Goal: Information Seeking & Learning: Learn about a topic

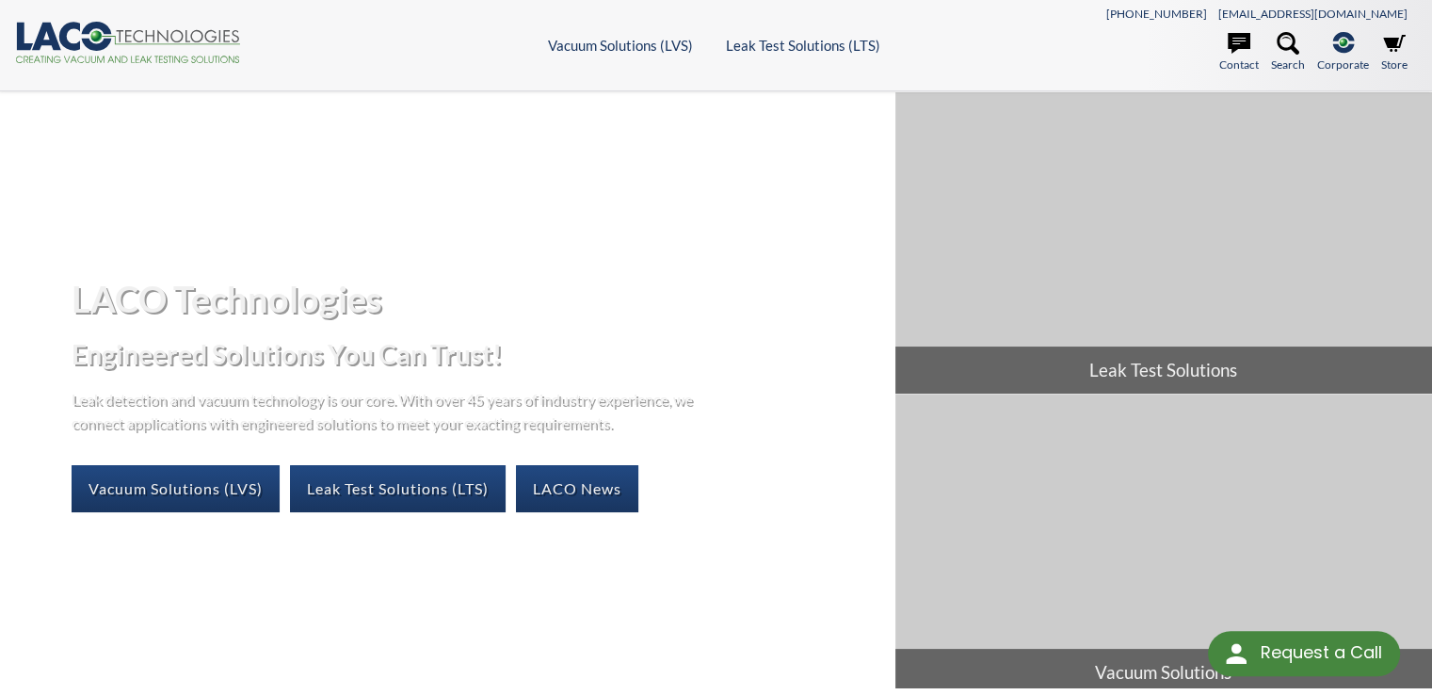
select select "Language Translate Widget"
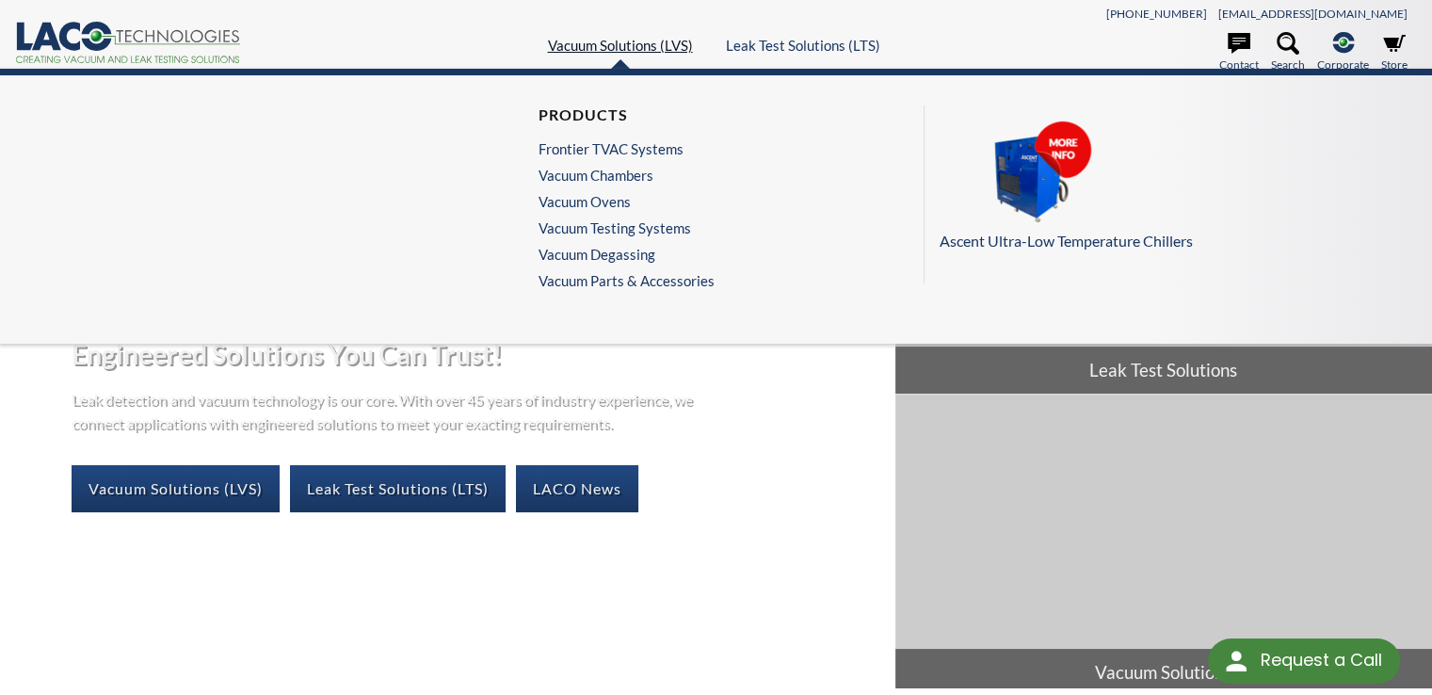
click at [601, 45] on link "Vacuum Solutions (LVS)" at bounding box center [620, 45] width 145 height 17
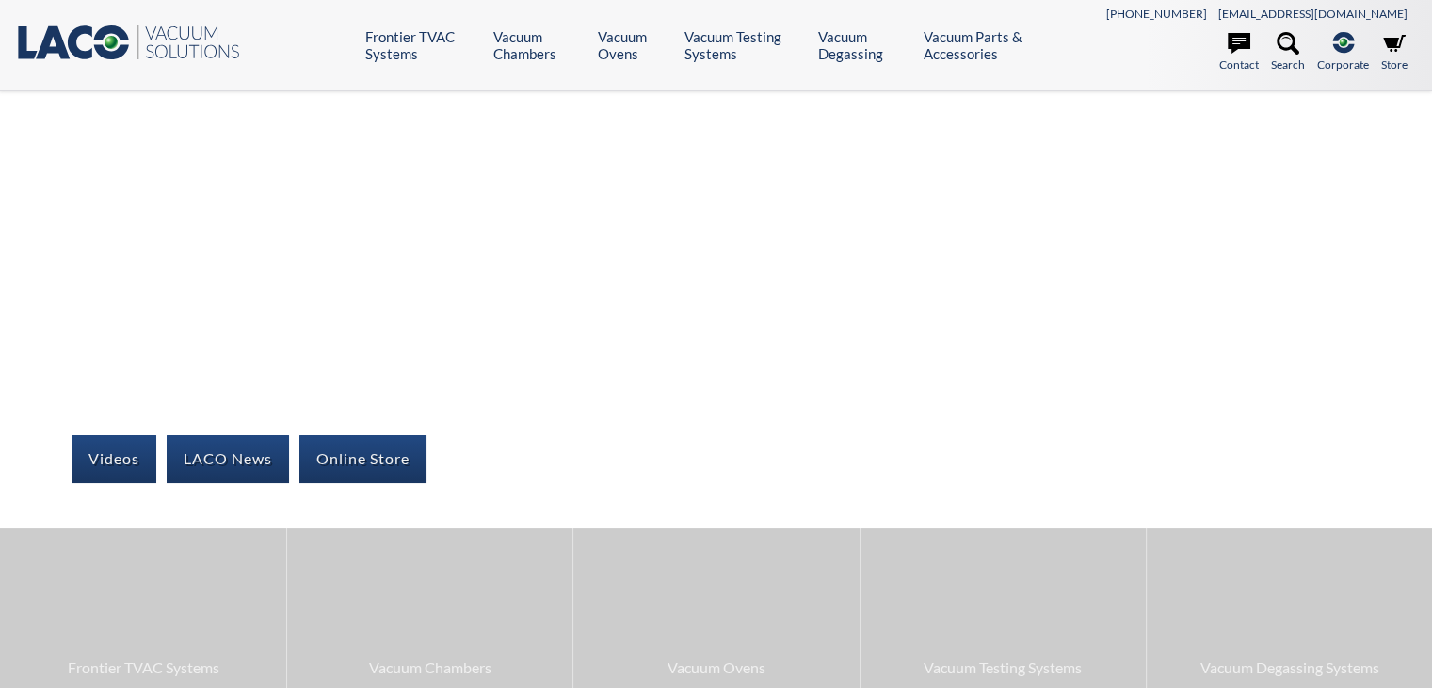
select select "Language Translate Widget"
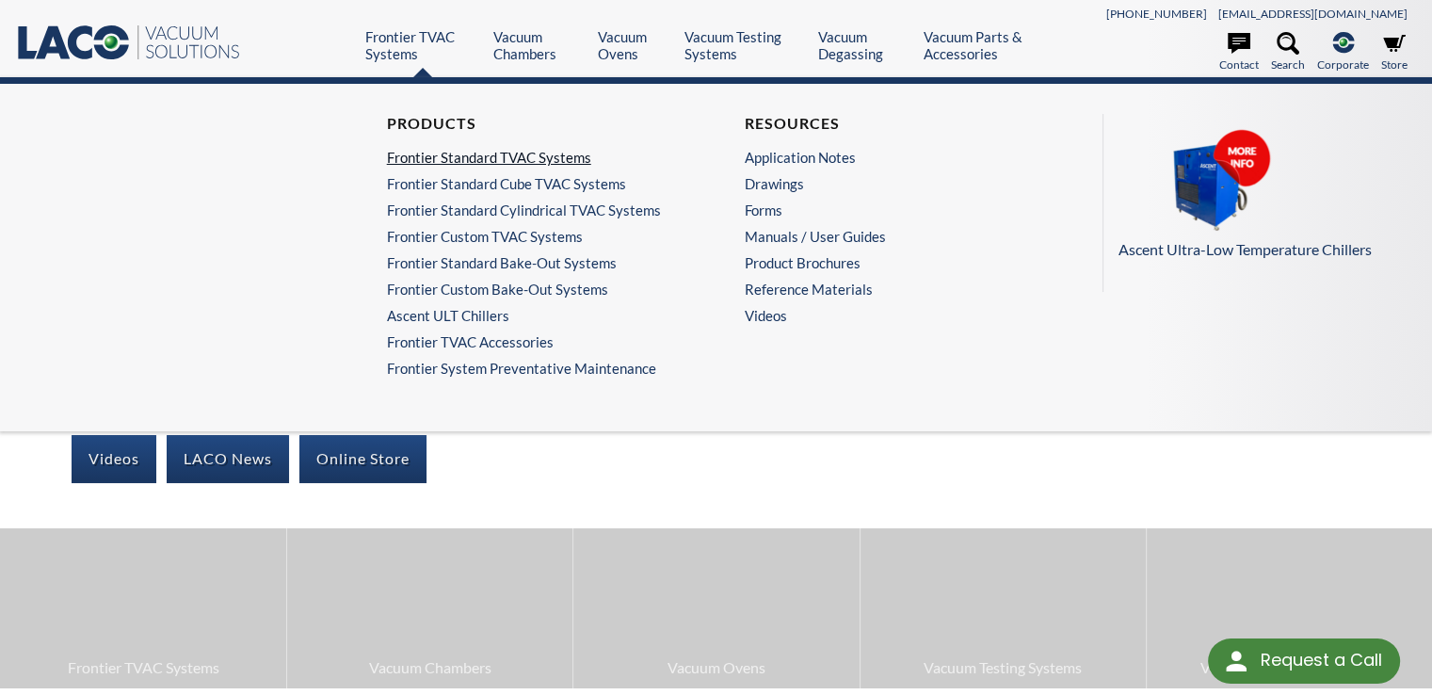
click at [407, 158] on link "Frontier Standard TVAC Systems" at bounding box center [532, 157] width 291 height 17
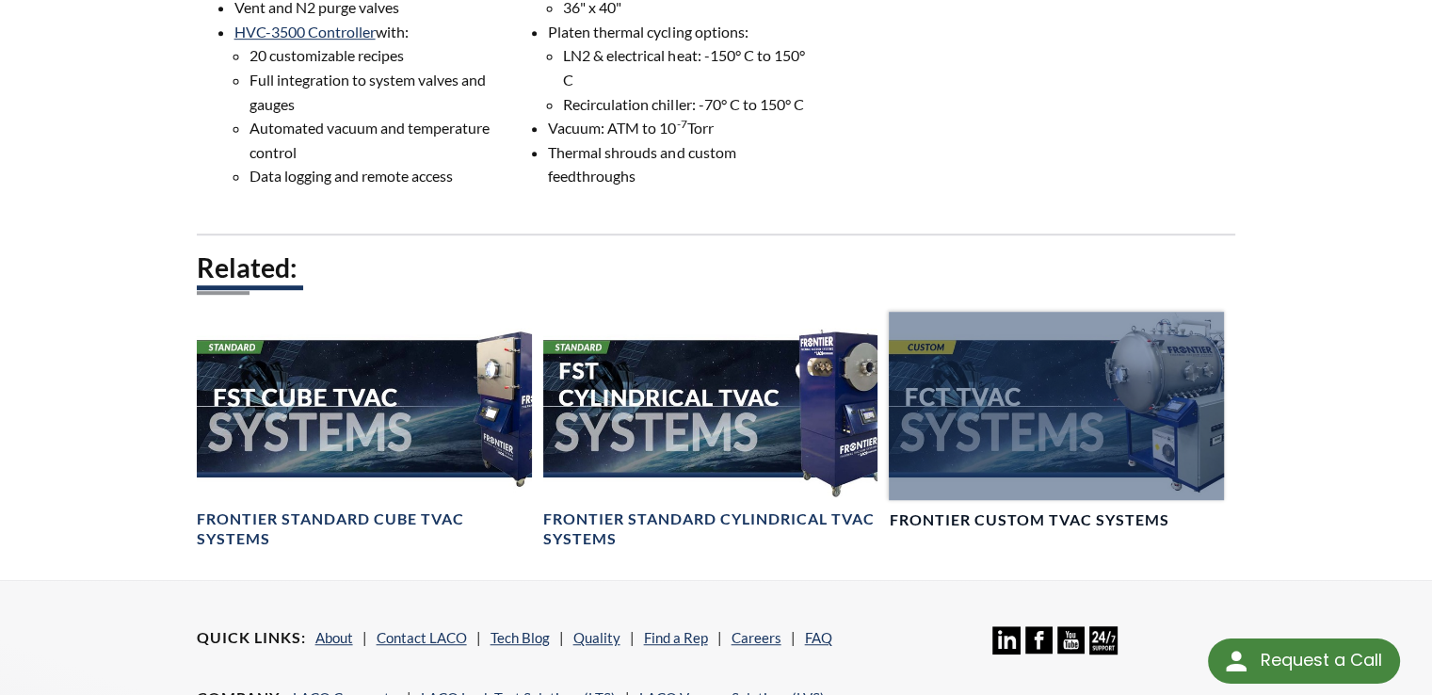
scroll to position [1224, 0]
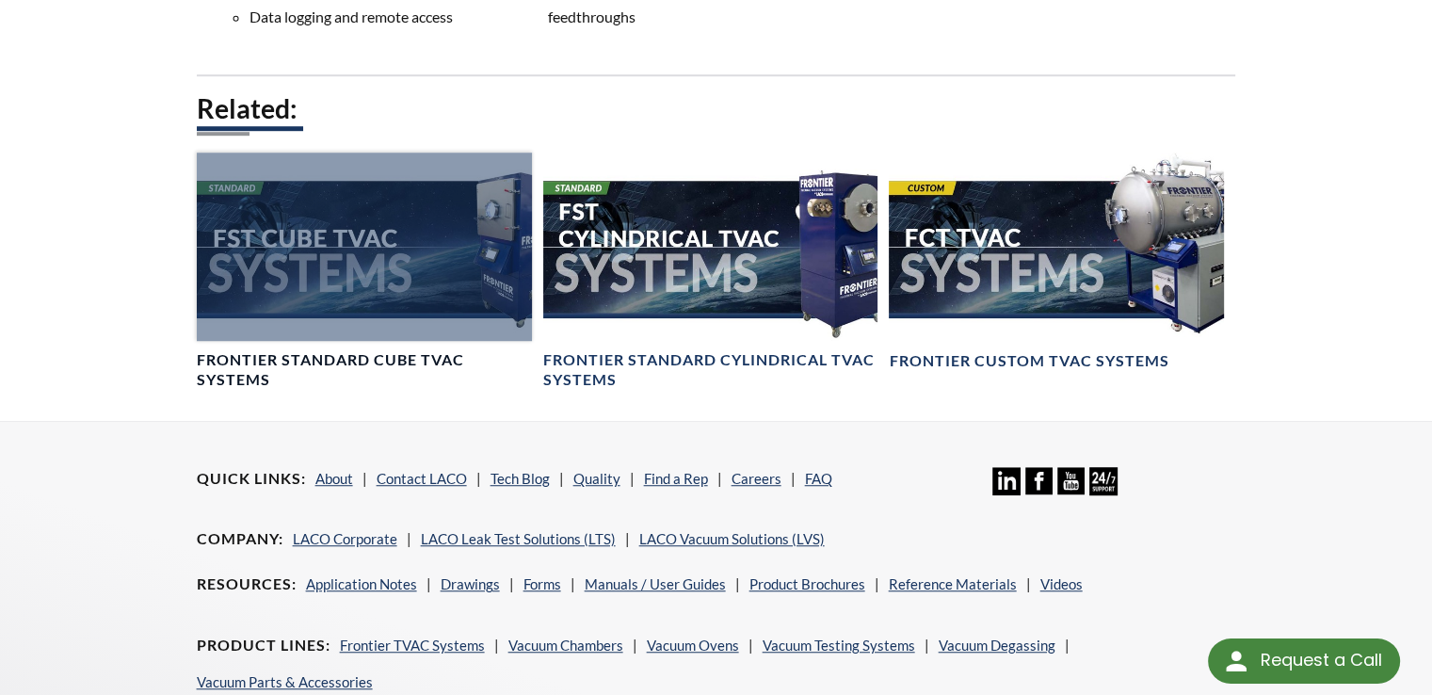
click at [287, 294] on div at bounding box center [364, 246] width 335 height 188
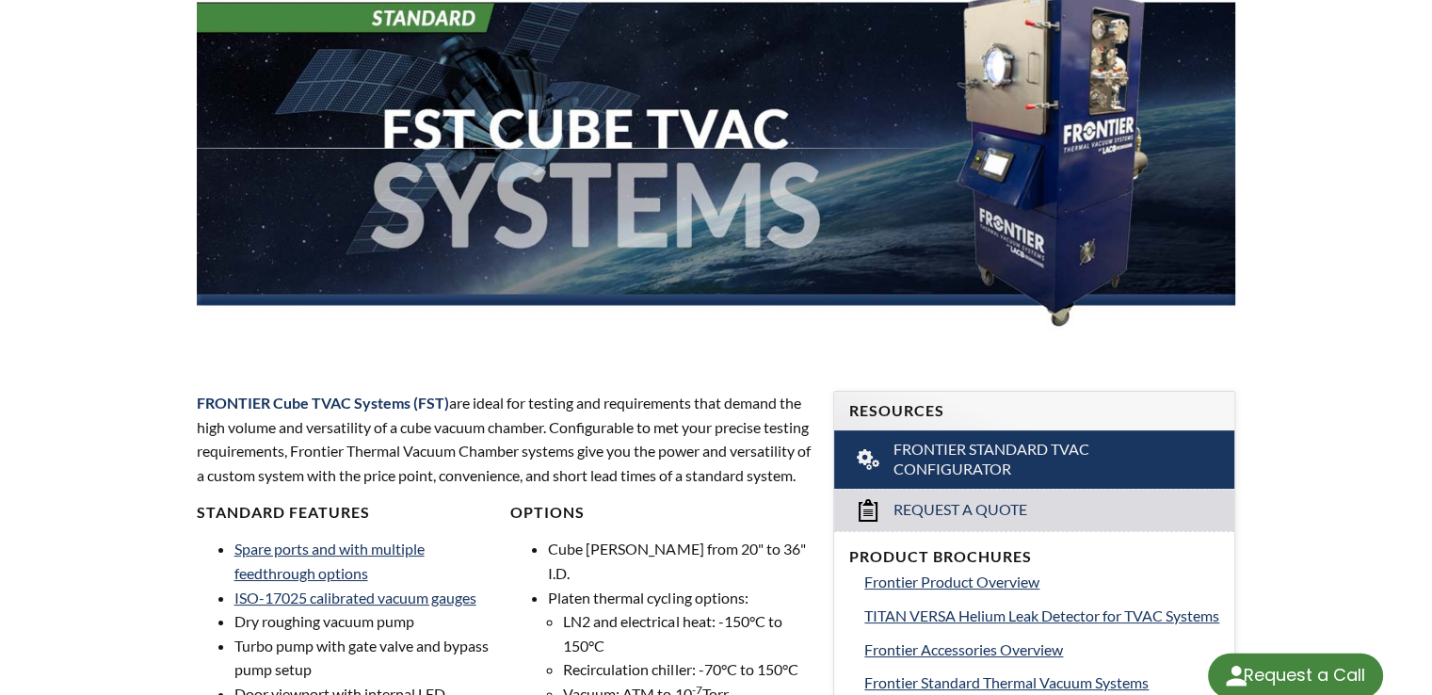
select select "Language Translate Widget"
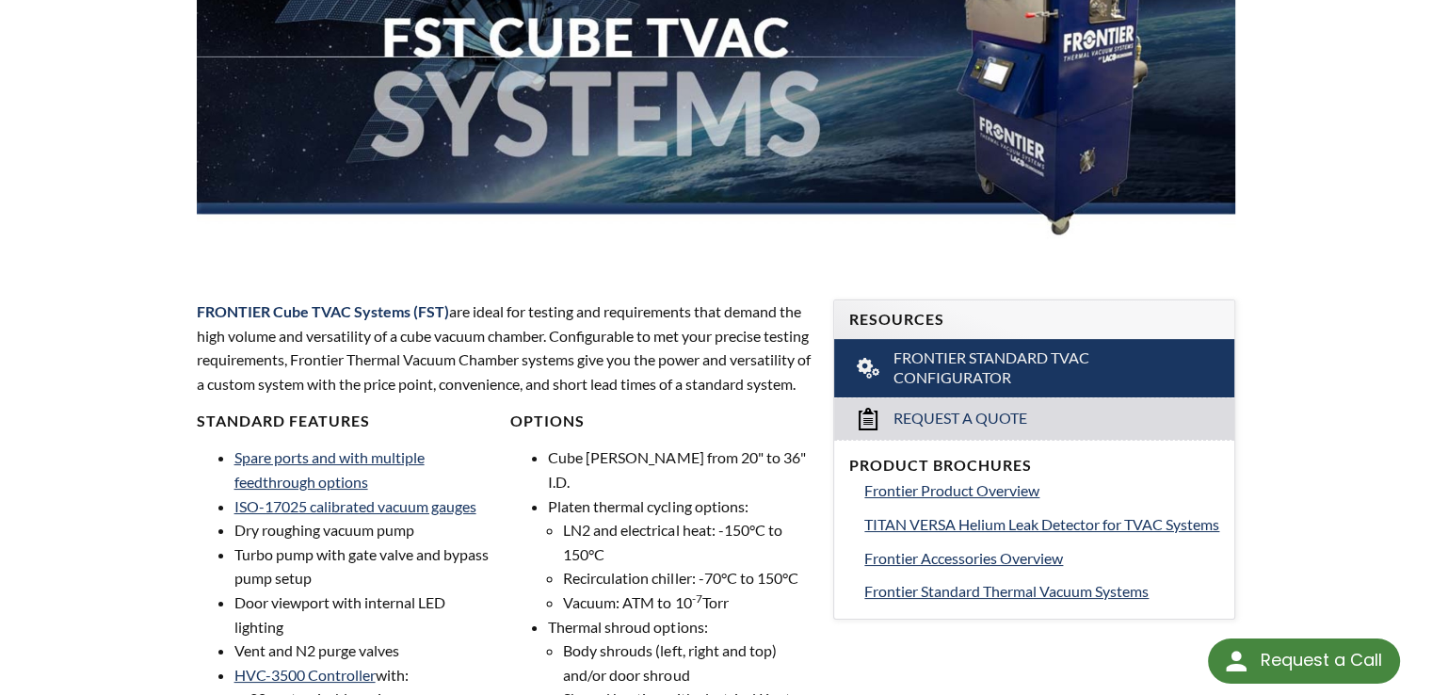
scroll to position [377, 0]
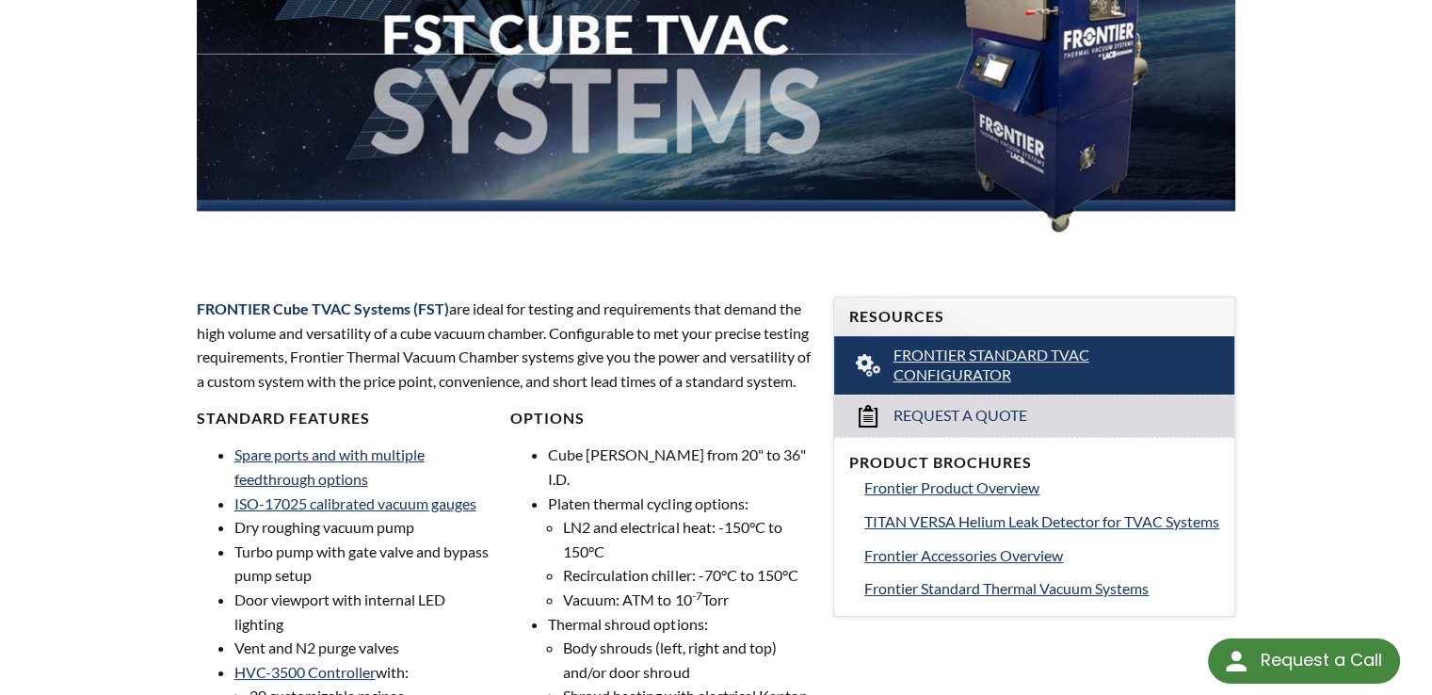
click at [954, 359] on span "Frontier Standard TVAC Configurator" at bounding box center [1035, 365] width 284 height 40
click at [969, 564] on span "Frontier Accessories Overview" at bounding box center [963, 555] width 199 height 18
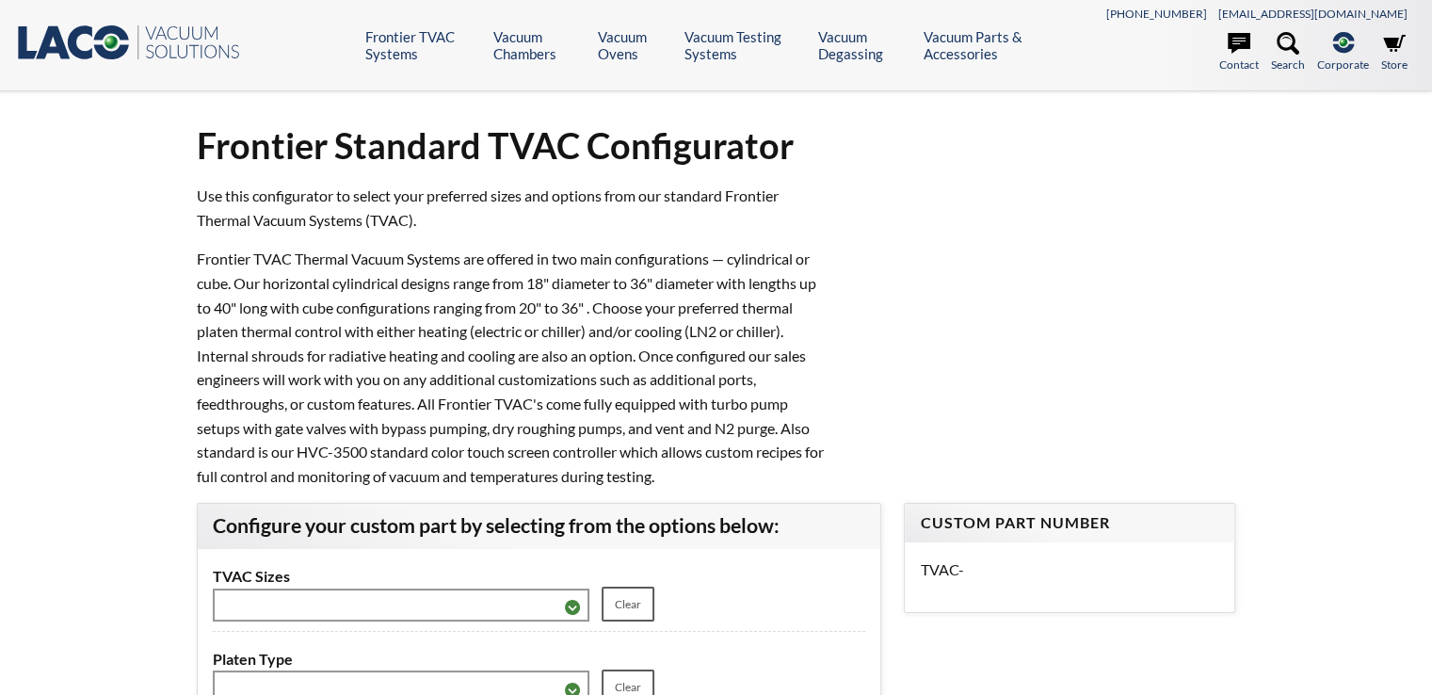
select select "Language Translate Widget"
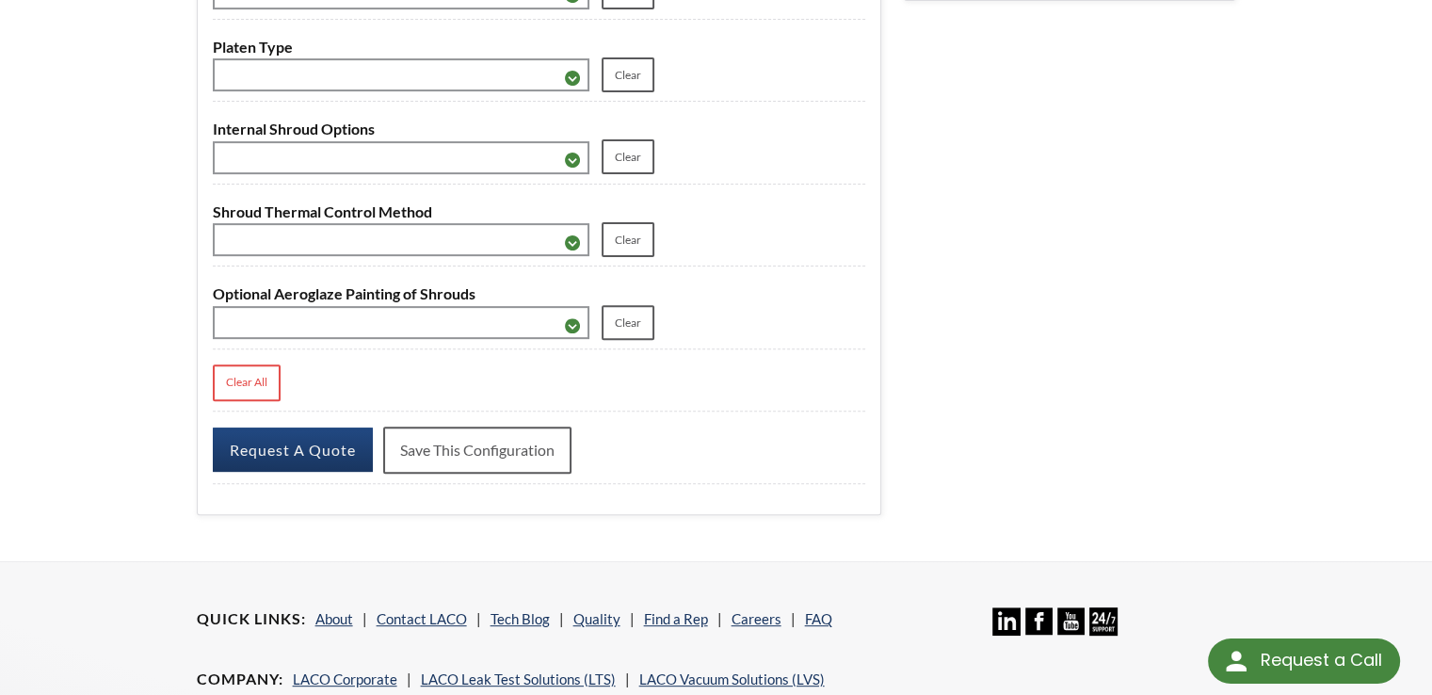
scroll to position [580, 0]
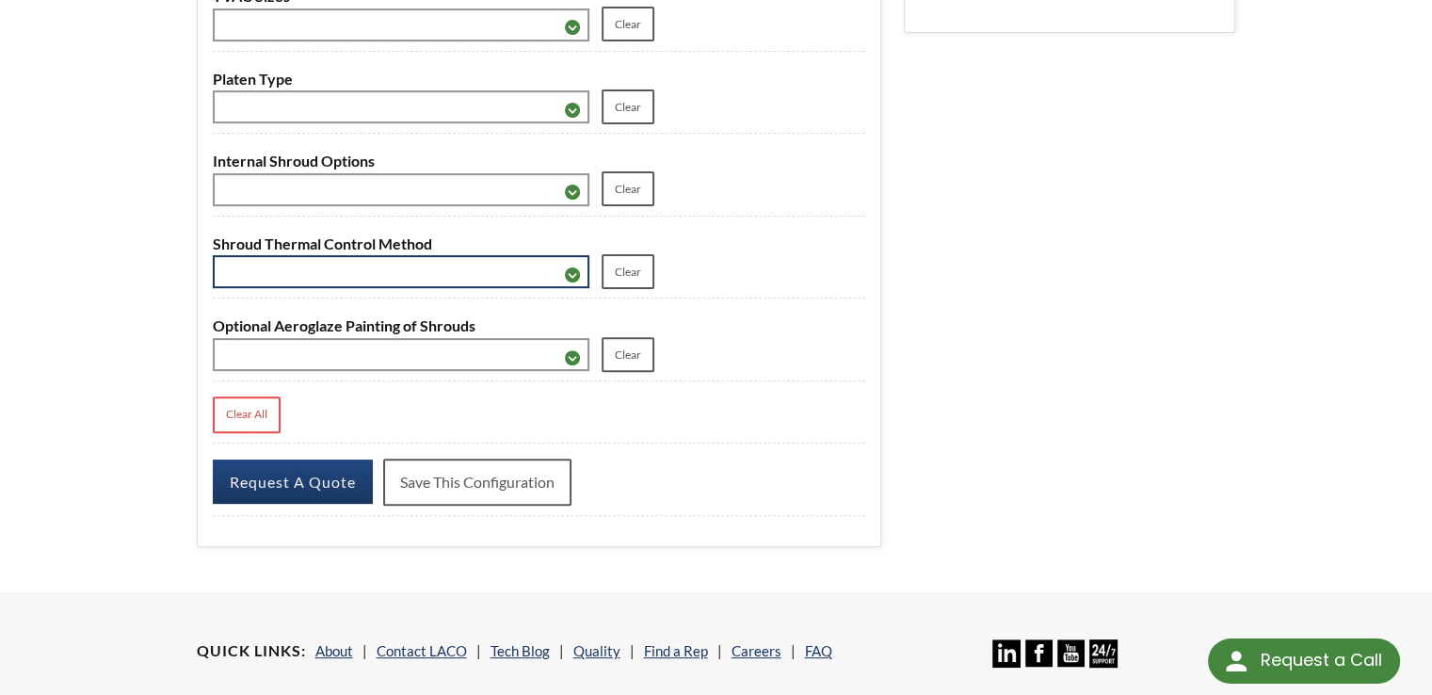
click at [569, 282] on select "**********" at bounding box center [401, 271] width 377 height 33
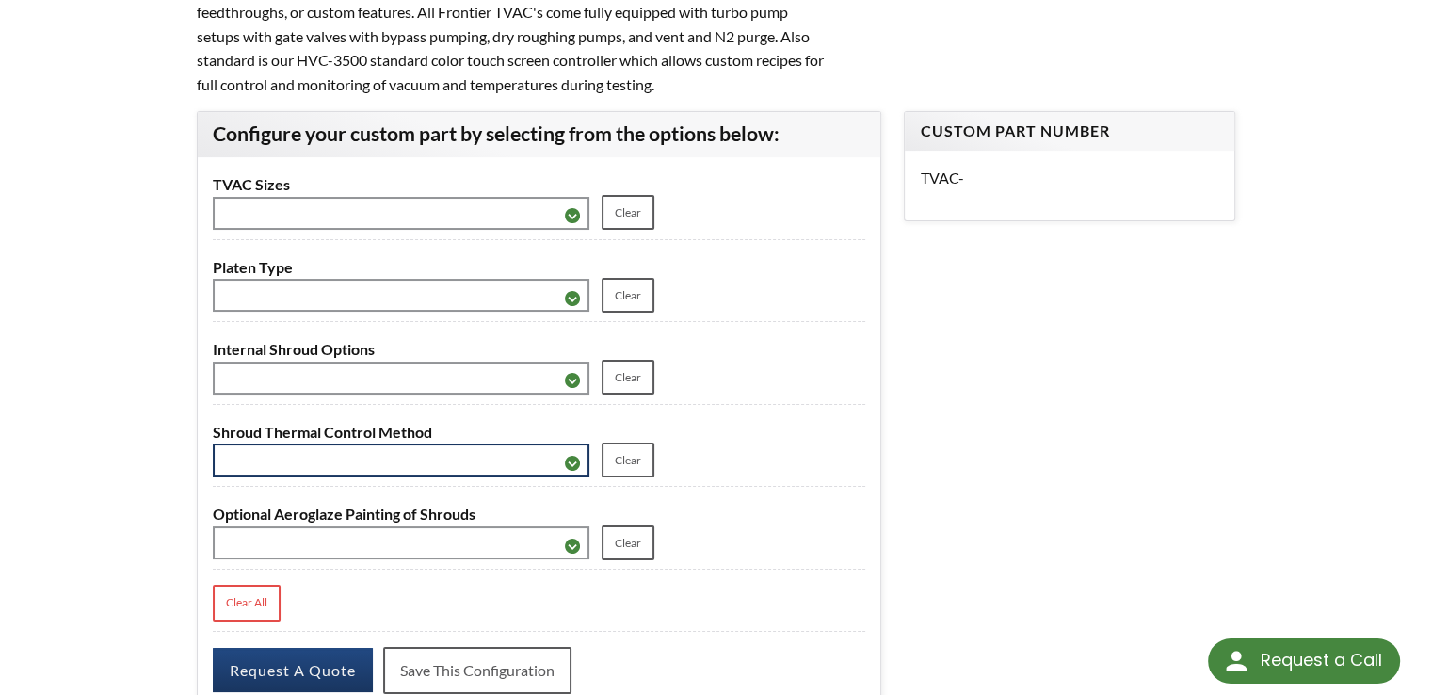
scroll to position [203, 0]
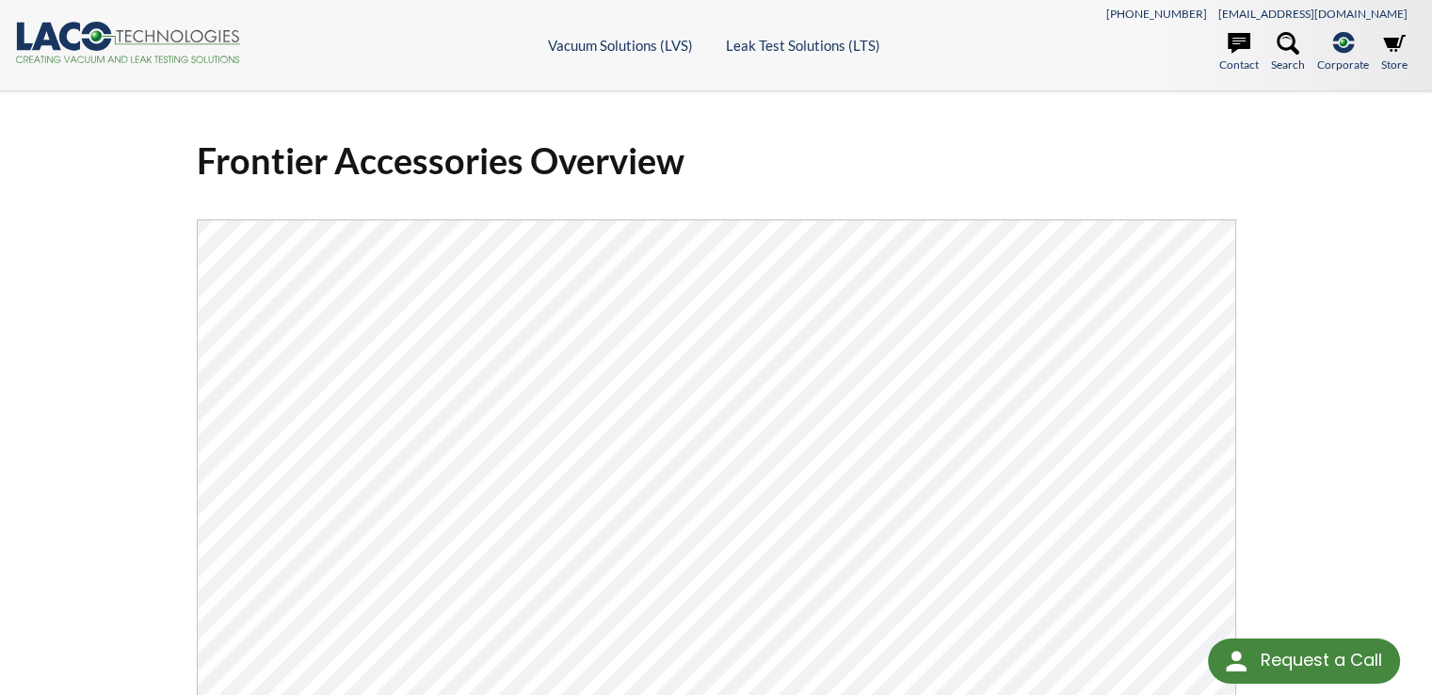
select select "Language Translate Widget"
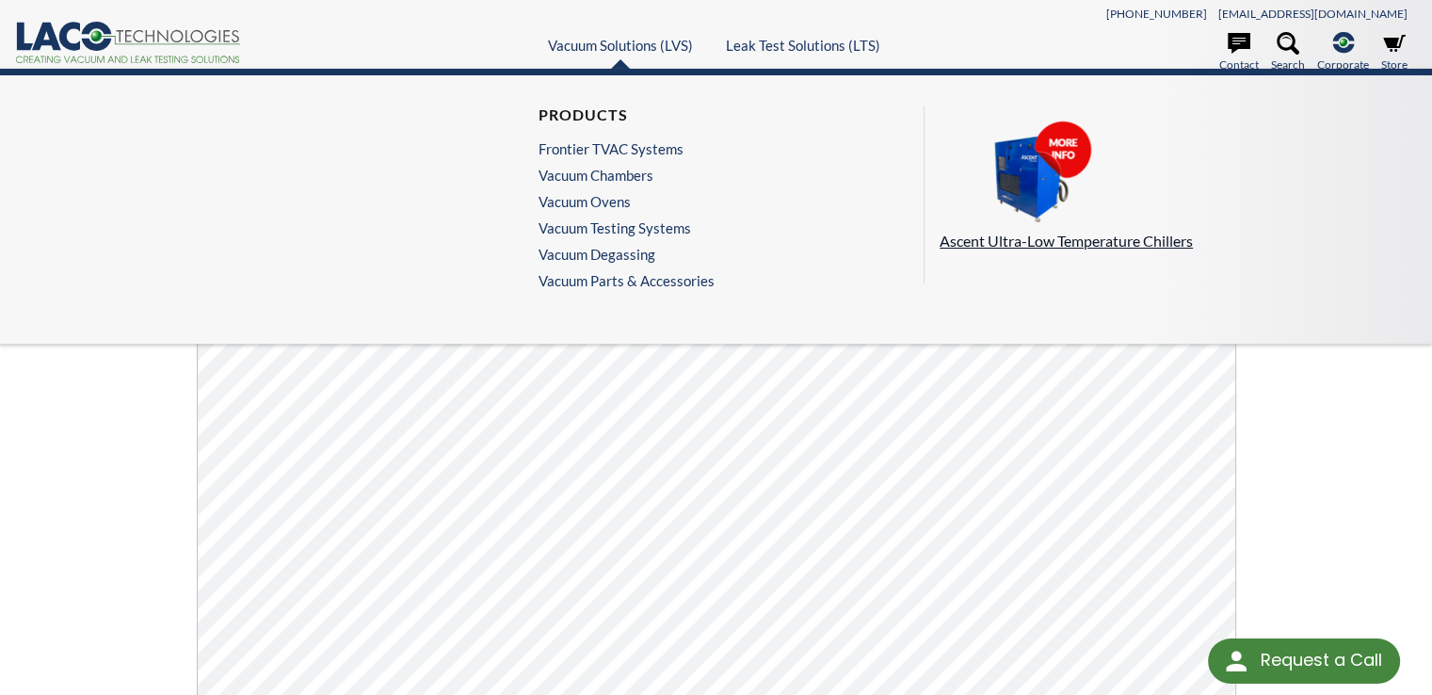
click at [1010, 240] on p "Ascent Ultra-Low Temperature Chillers" at bounding box center [1171, 241] width 464 height 24
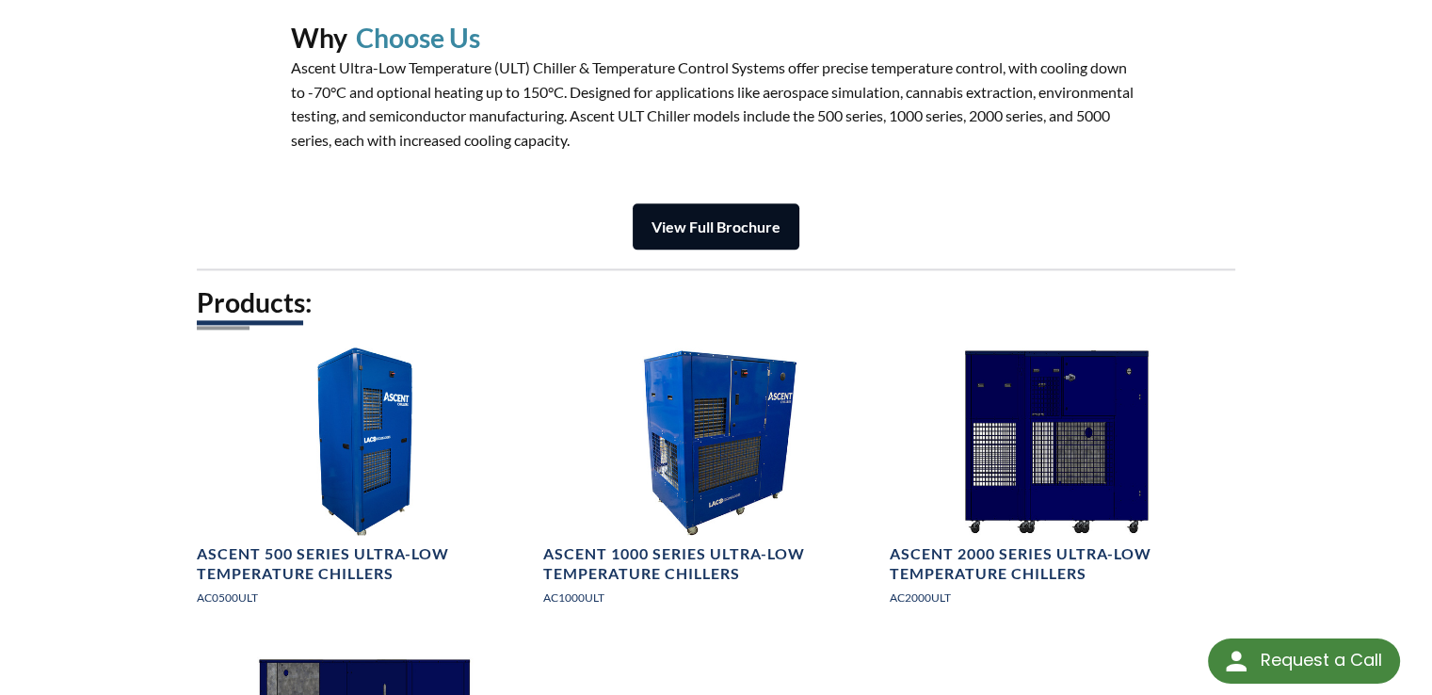
scroll to position [2542, 0]
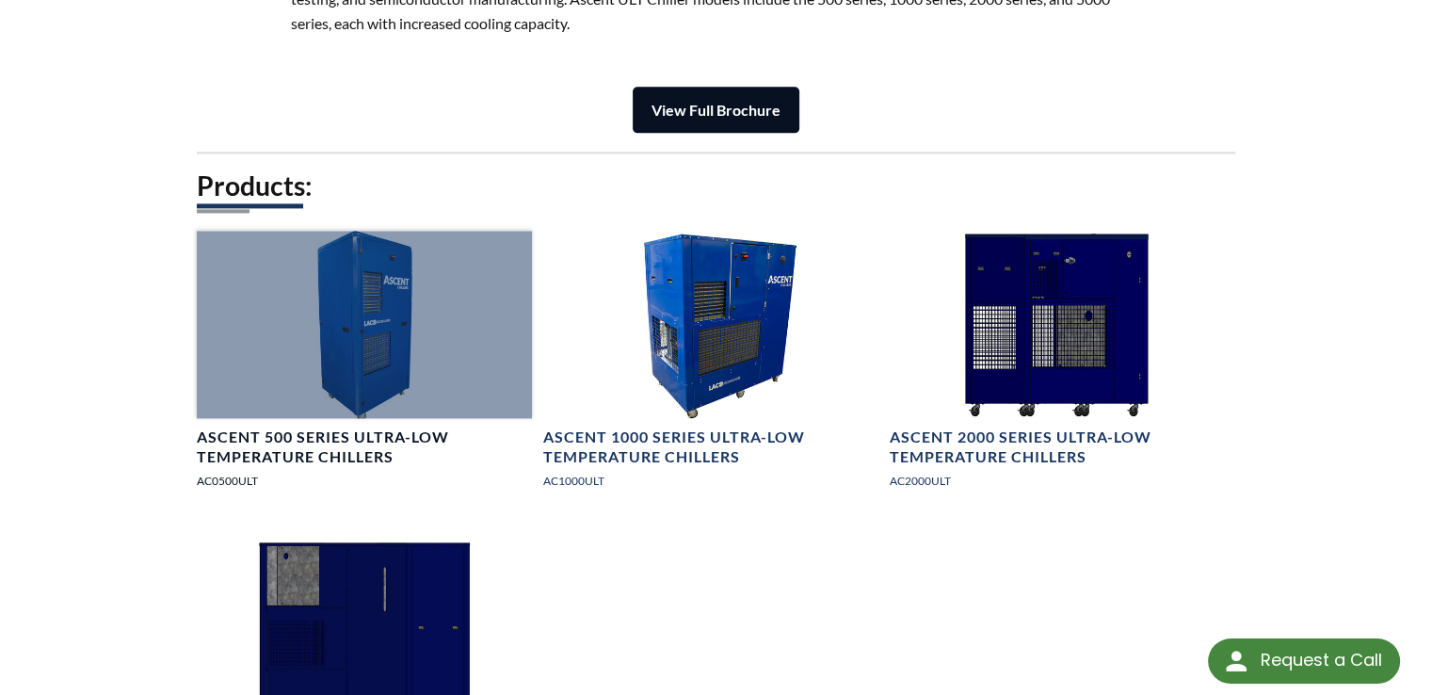
click at [372, 342] on div at bounding box center [364, 325] width 335 height 188
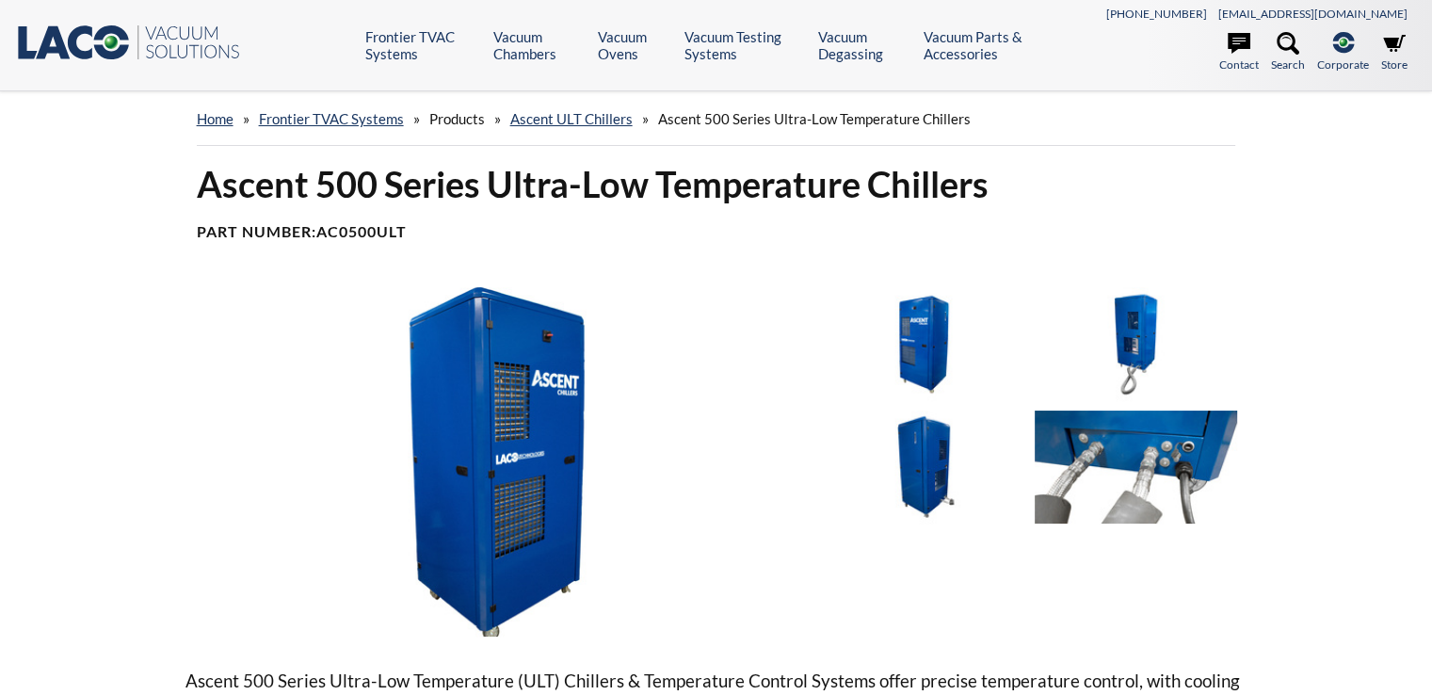
select select "Language Translate Widget"
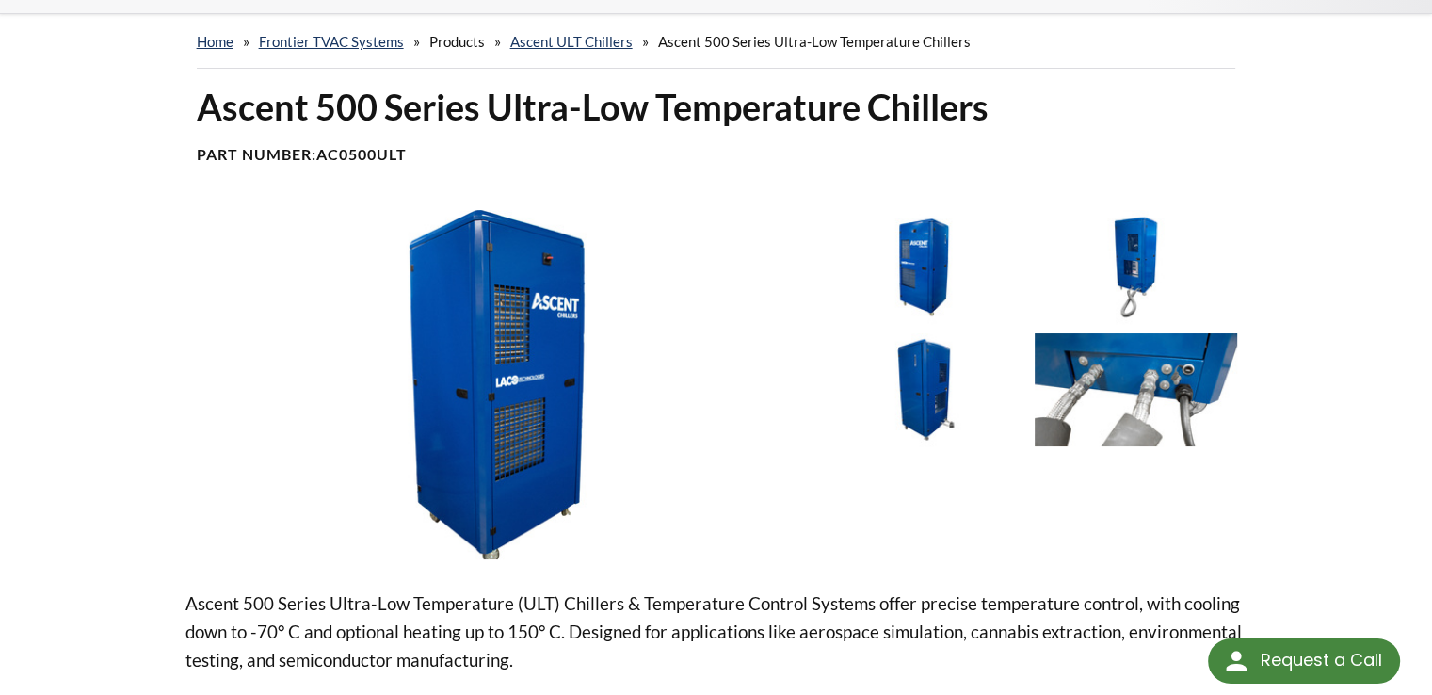
scroll to position [377, 0]
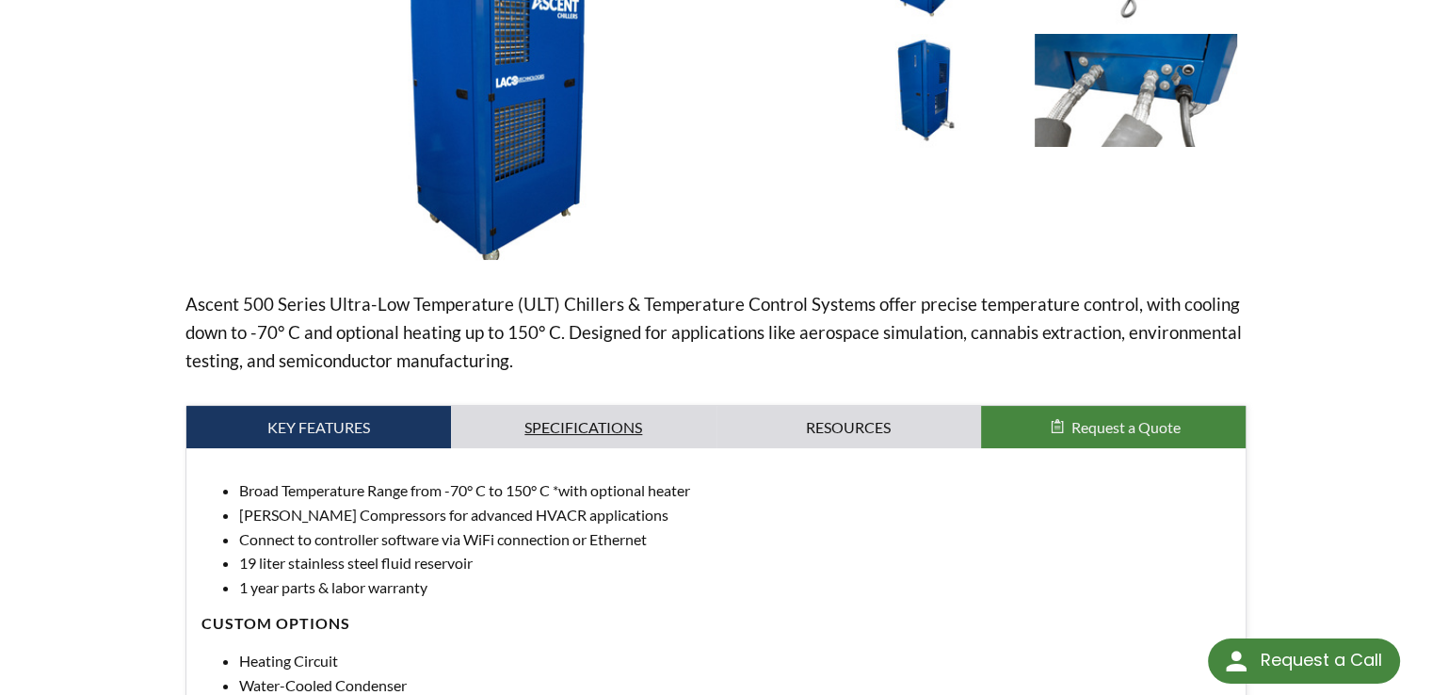
click at [557, 425] on link "Specifications" at bounding box center [583, 427] width 265 height 43
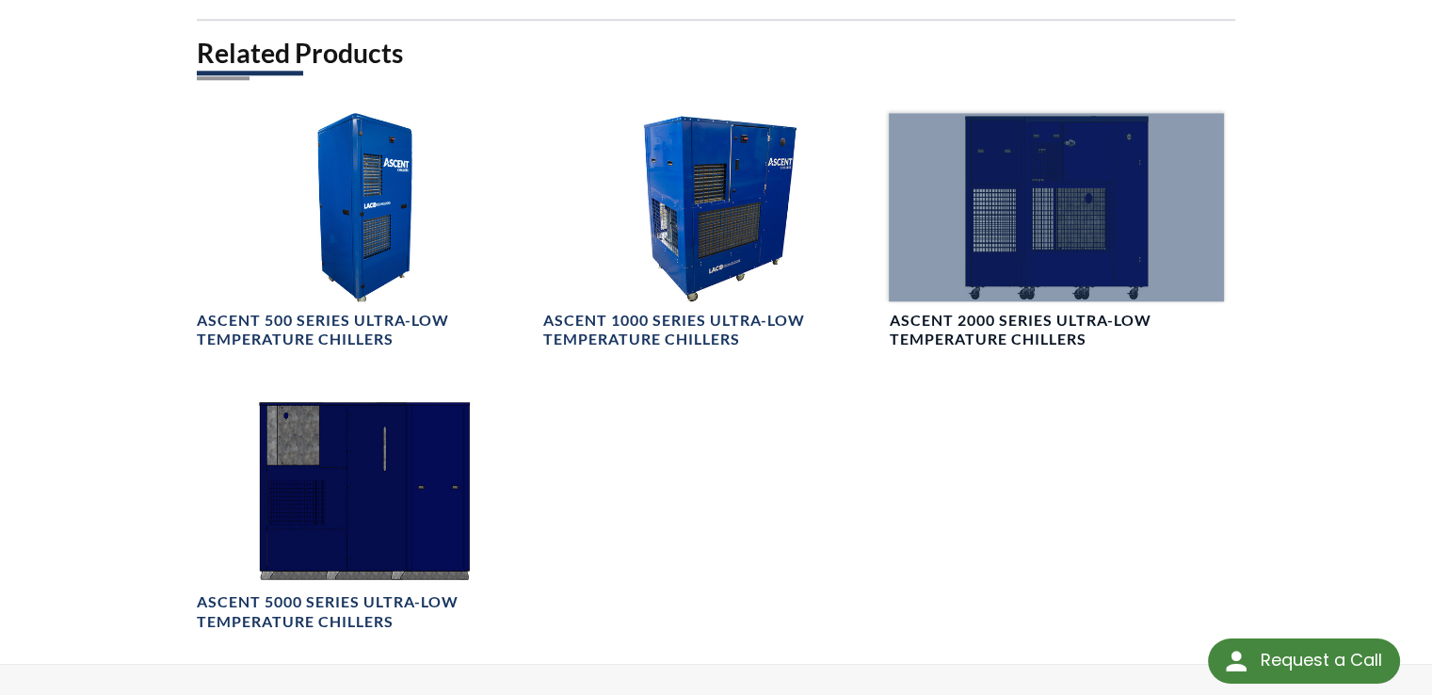
scroll to position [1977, 0]
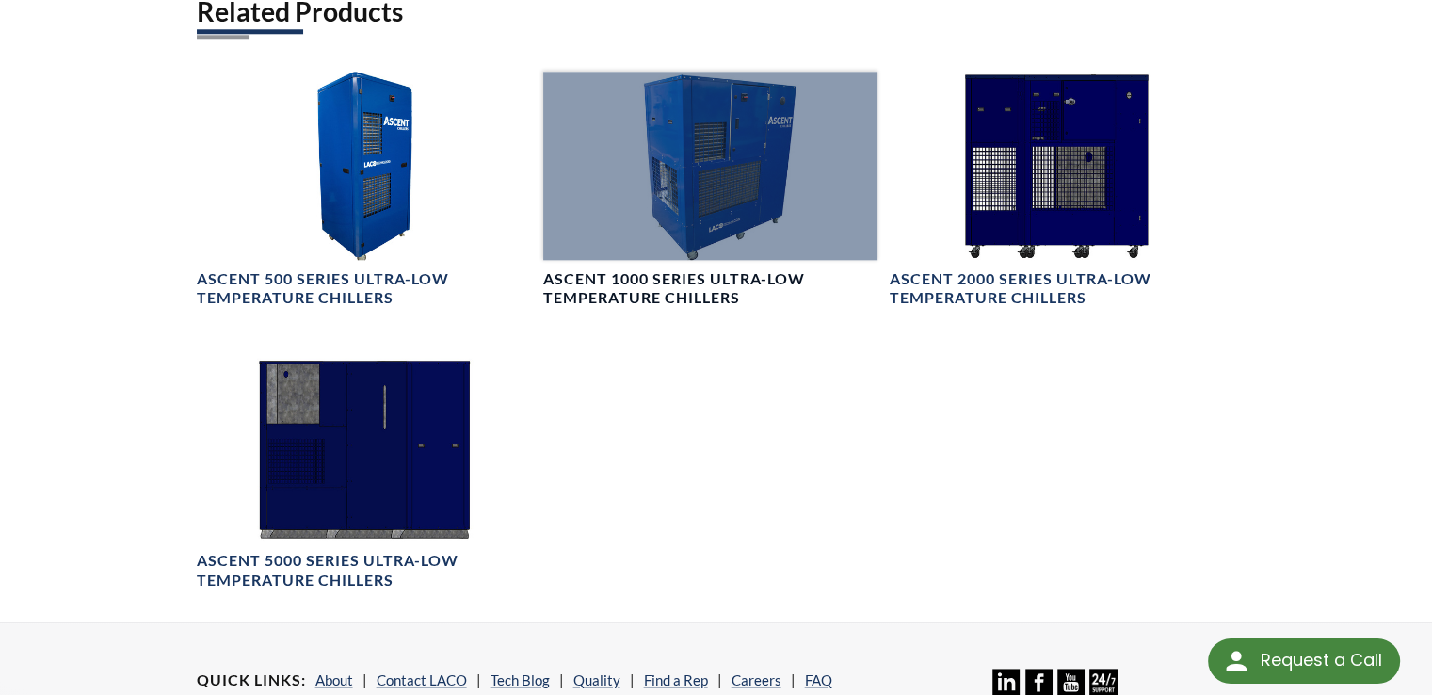
click at [719, 185] on div at bounding box center [710, 166] width 335 height 188
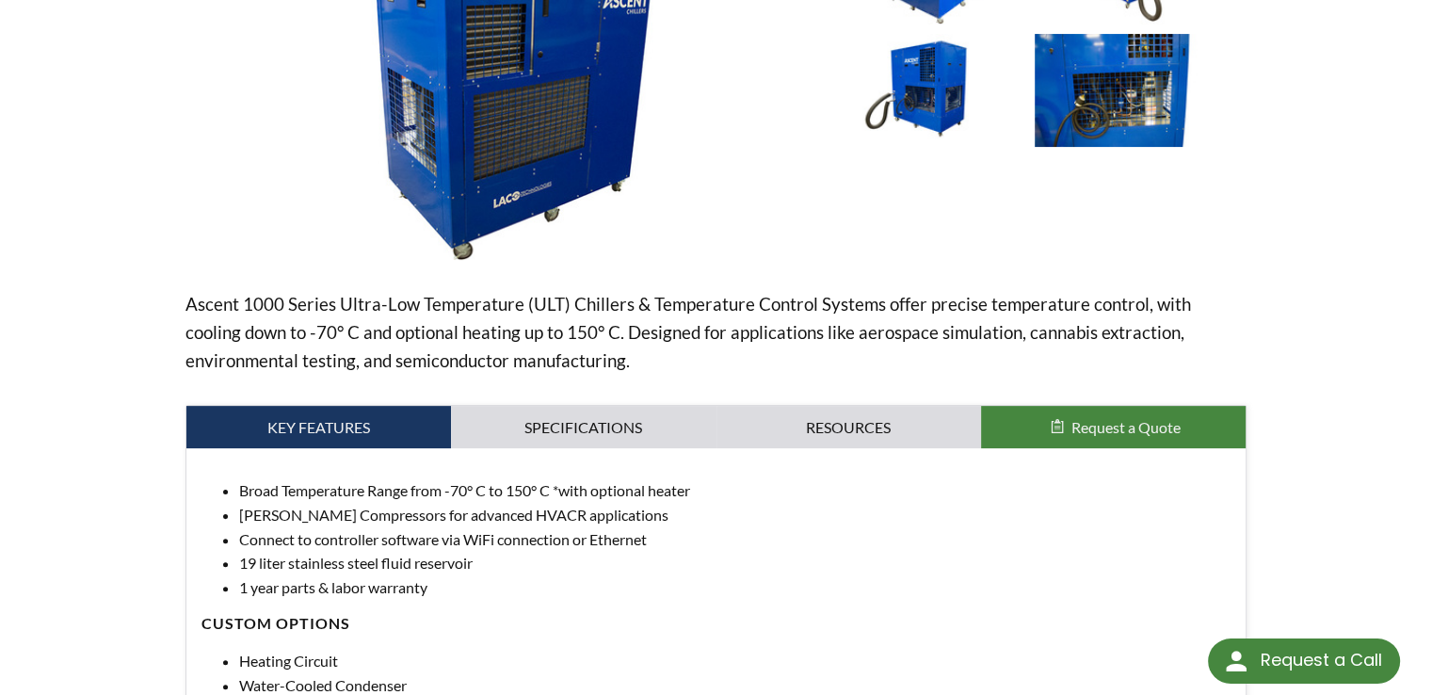
select select "Language Translate Widget"
click at [612, 427] on link "Specifications" at bounding box center [583, 427] width 265 height 43
